Goal: Information Seeking & Learning: Learn about a topic

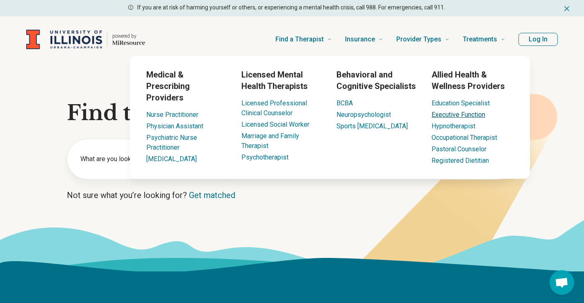
click at [445, 115] on link "Executive Function" at bounding box center [458, 115] width 54 height 8
click at [453, 113] on link "Executive Function" at bounding box center [458, 115] width 54 height 8
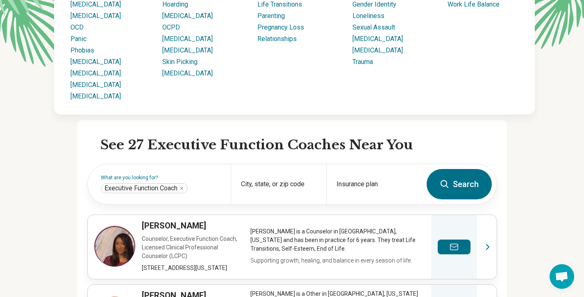
scroll to position [164, 0]
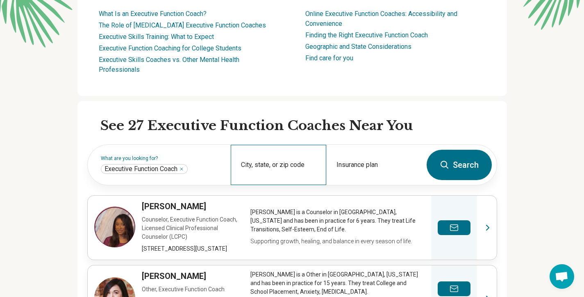
click at [281, 166] on div "City, state, or zip code" at bounding box center [278, 165] width 95 height 40
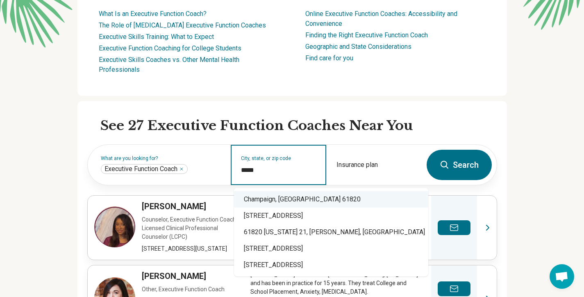
click at [274, 199] on div "Champaign, IL 61820" at bounding box center [331, 199] width 194 height 16
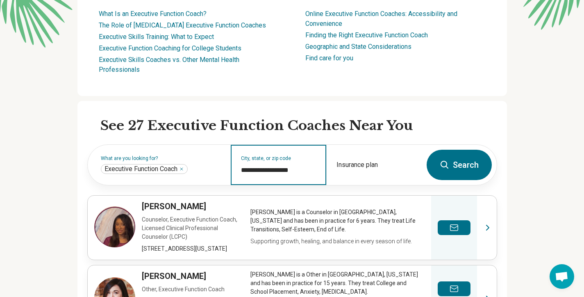
type input "**********"
click at [470, 167] on button "Search" at bounding box center [458, 165] width 65 height 30
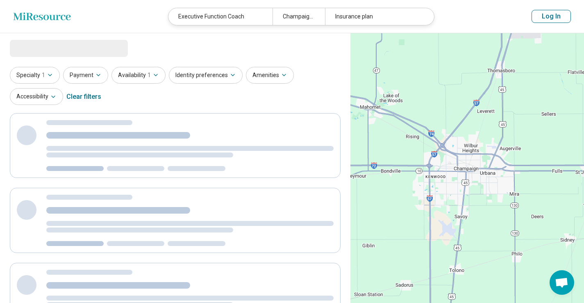
select select "***"
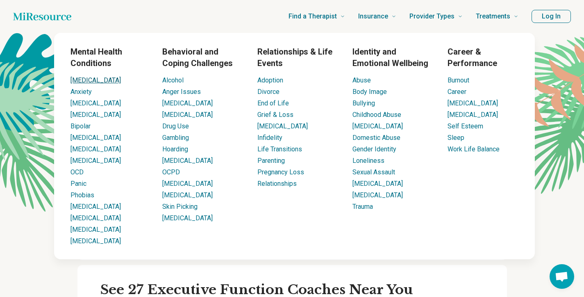
click at [84, 79] on link "[MEDICAL_DATA]" at bounding box center [95, 80] width 50 height 8
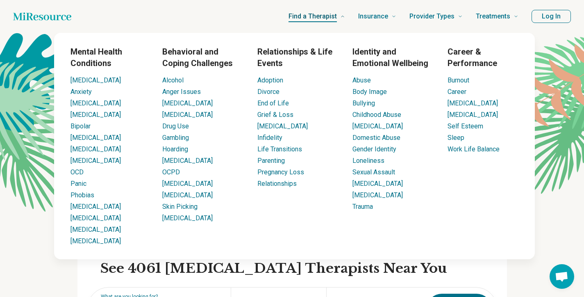
click at [324, 16] on span "Find a Therapist" at bounding box center [312, 16] width 48 height 11
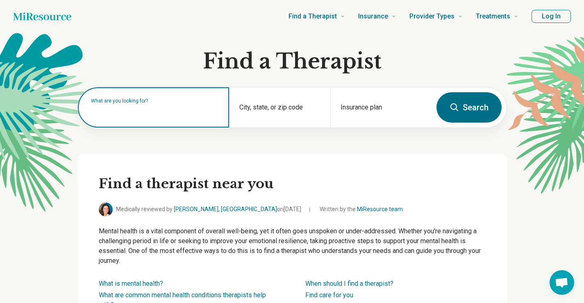
click at [192, 113] on input "text" at bounding box center [155, 112] width 129 height 10
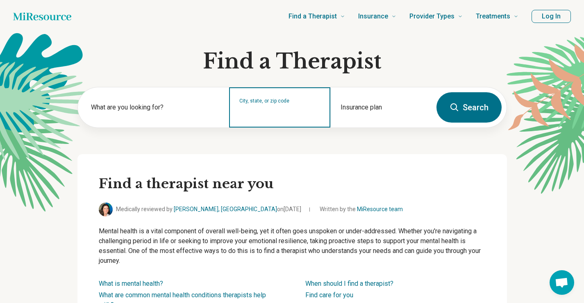
click at [263, 112] on input "City, state, or zip code" at bounding box center [279, 113] width 81 height 10
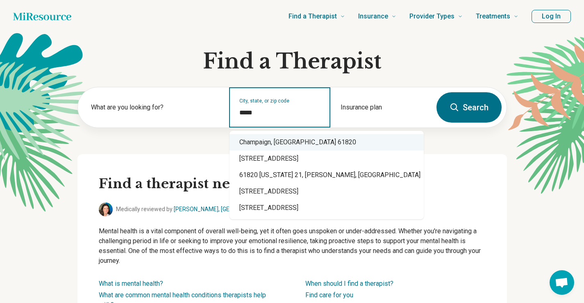
click at [268, 147] on div "Champaign, IL 61820" at bounding box center [326, 142] width 194 height 16
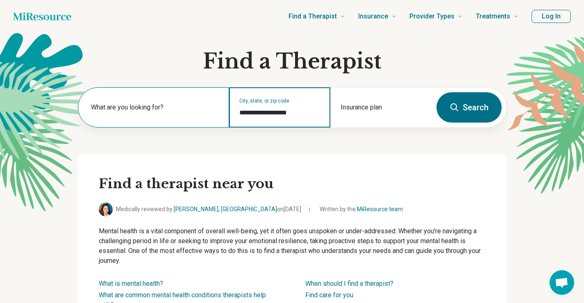
type input "**********"
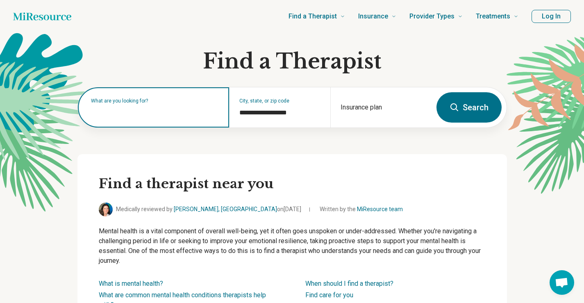
click at [173, 117] on div "What are you looking for?" at bounding box center [154, 107] width 152 height 40
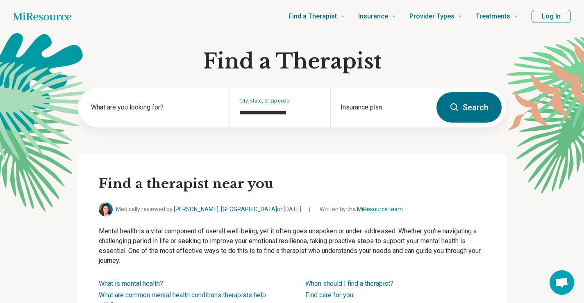
click at [469, 109] on button "Search" at bounding box center [468, 107] width 65 height 30
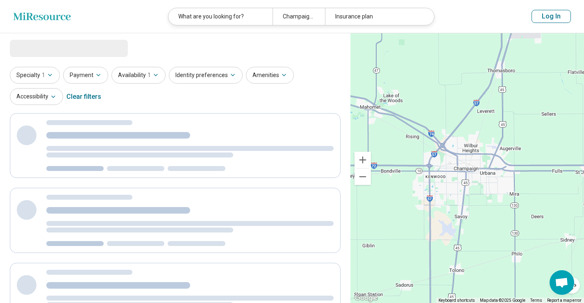
select select "***"
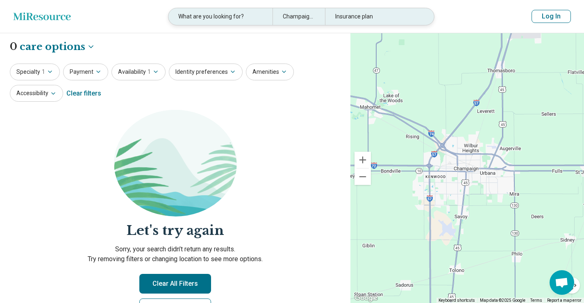
click at [224, 16] on div "What are you looking for?" at bounding box center [220, 16] width 104 height 17
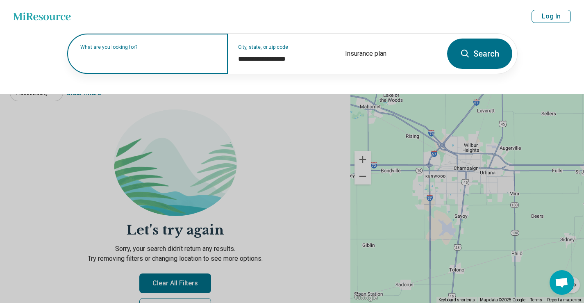
click at [193, 61] on input "text" at bounding box center [149, 58] width 138 height 10
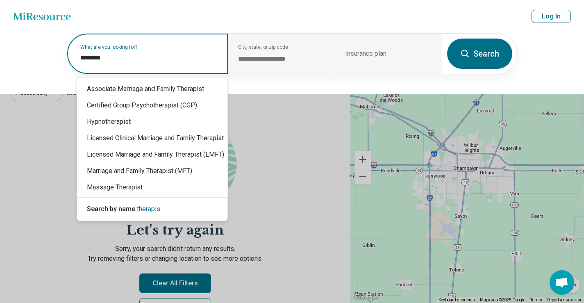
type input "*********"
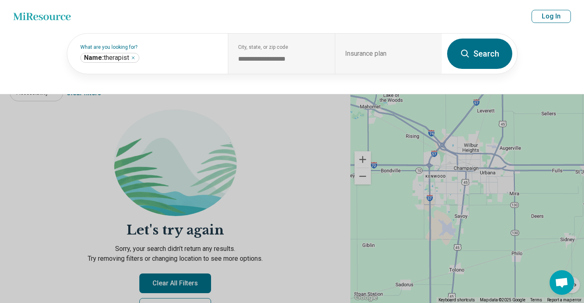
click at [491, 62] on button "Search" at bounding box center [479, 54] width 65 height 30
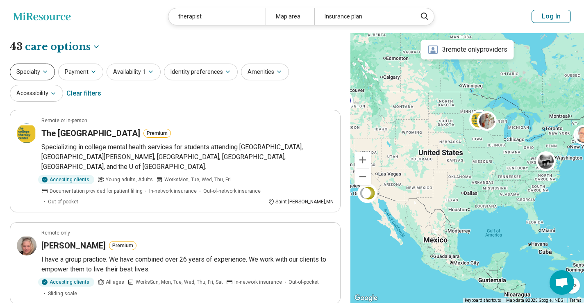
click at [48, 73] on icon "button" at bounding box center [45, 71] width 7 height 7
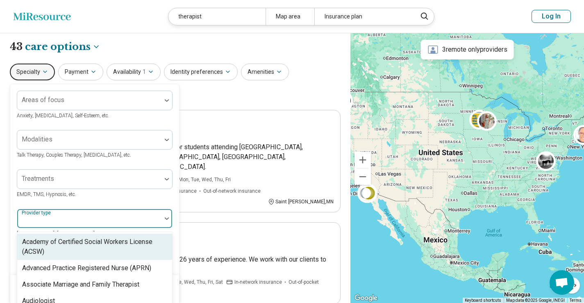
click at [132, 216] on div at bounding box center [89, 221] width 138 height 11
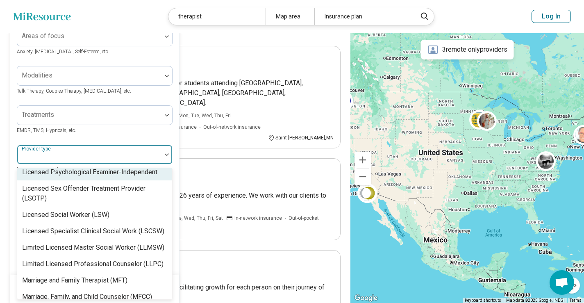
scroll to position [703, 0]
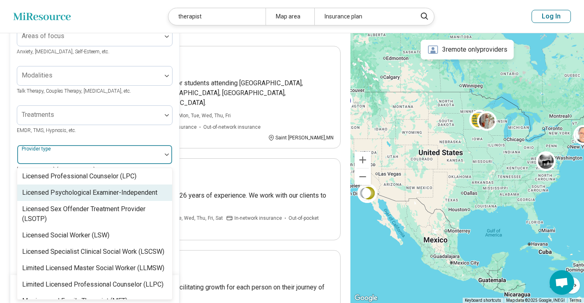
click at [43, 16] on icon at bounding box center [41, 16] width 57 height 8
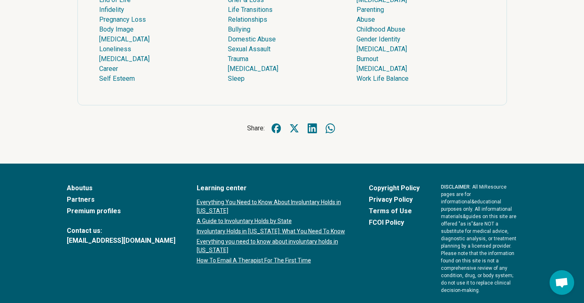
scroll to position [2447, 0]
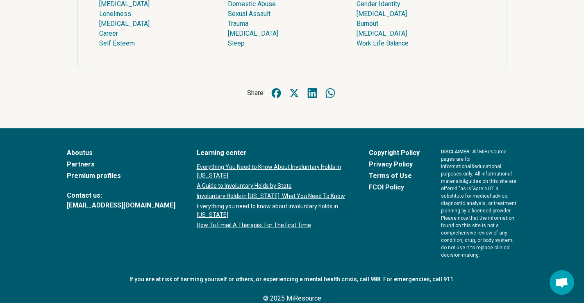
click at [87, 158] on link "About us" at bounding box center [121, 153] width 109 height 10
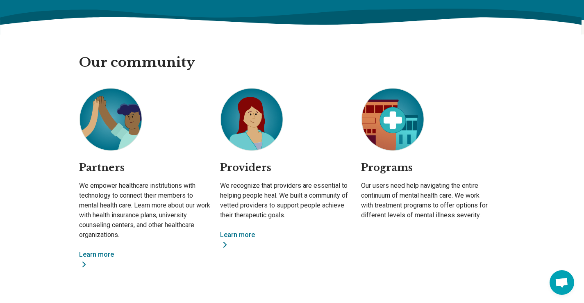
scroll to position [615, 0]
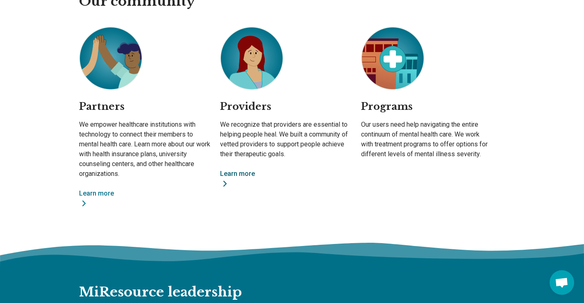
click at [240, 172] on link "Learn more" at bounding box center [285, 179] width 131 height 20
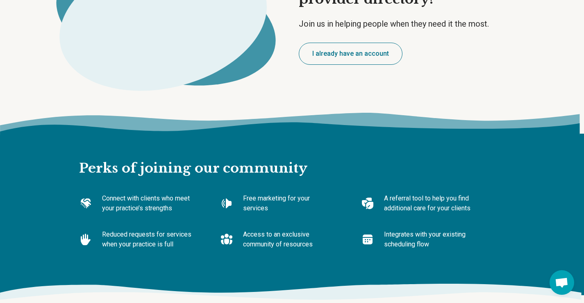
scroll to position [82, 0]
